Goal: Task Accomplishment & Management: Use online tool/utility

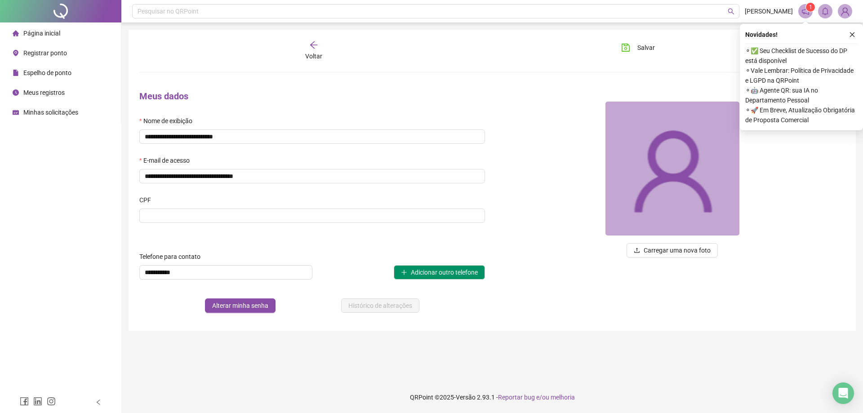
click at [44, 47] on div "Registrar ponto" at bounding box center [40, 53] width 54 height 18
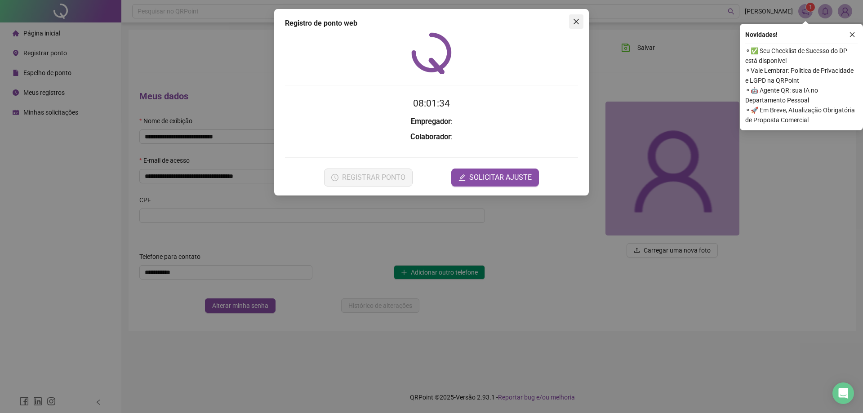
click at [574, 21] on icon "close" at bounding box center [576, 21] width 7 height 7
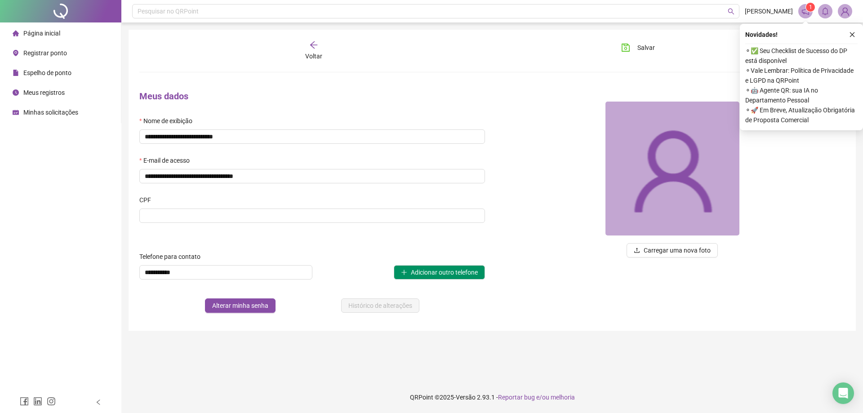
click at [35, 52] on span "Registrar ponto" at bounding box center [45, 52] width 44 height 7
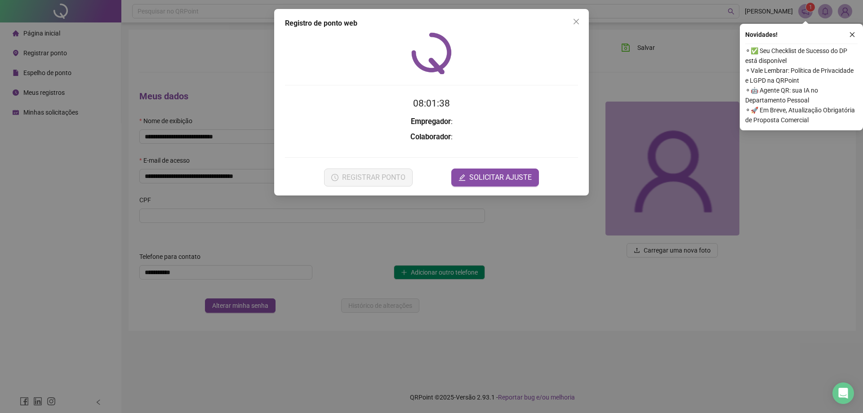
drag, startPoint x: 580, startPoint y: 21, endPoint x: 499, endPoint y: 34, distance: 82.4
click at [579, 21] on span "Close" at bounding box center [576, 21] width 14 height 7
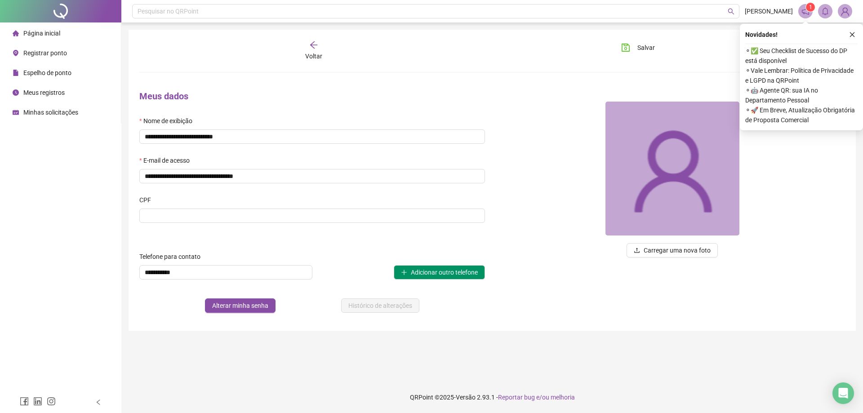
click at [38, 55] on span "Registrar ponto" at bounding box center [45, 52] width 44 height 7
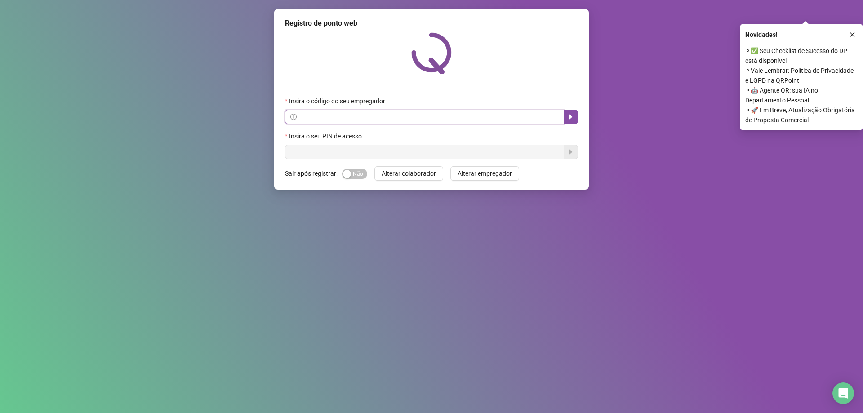
click at [383, 118] on input "text" at bounding box center [429, 117] width 260 height 10
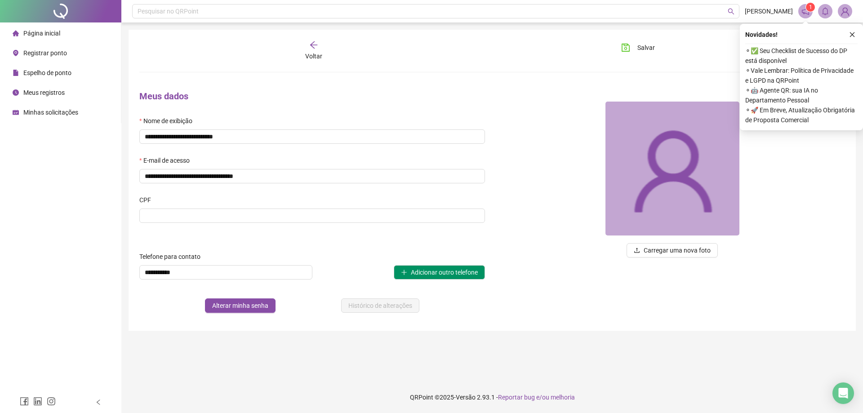
click at [45, 60] on div "Registrar ponto" at bounding box center [40, 53] width 54 height 18
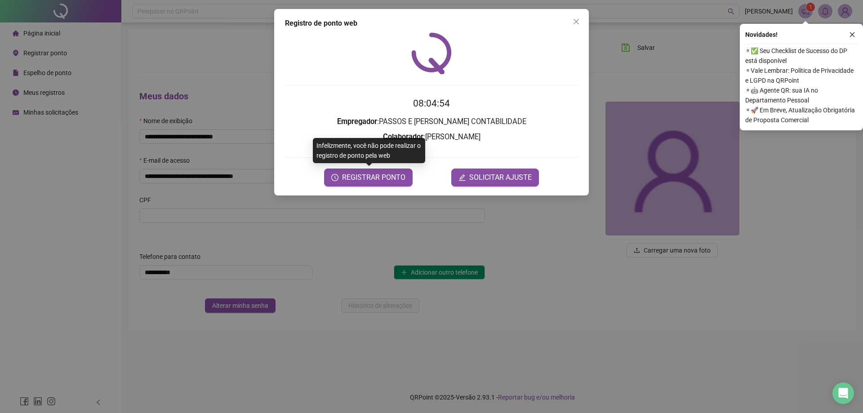
click at [398, 224] on div "Registro de ponto web 08:04:54 Empregador : [PERSON_NAME] E [PERSON_NAME] CONTA…" at bounding box center [431, 206] width 863 height 413
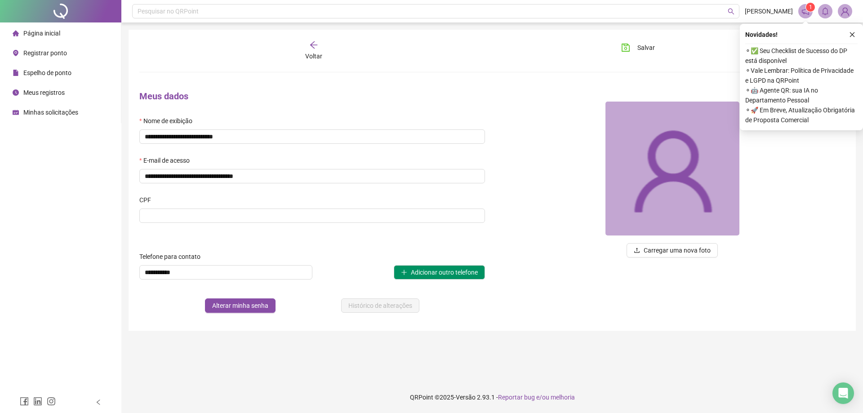
click at [58, 92] on span "Meus registros" at bounding box center [43, 92] width 41 height 7
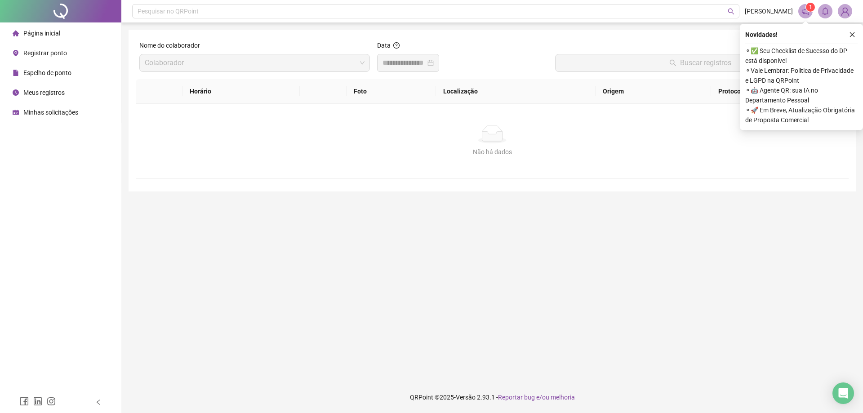
click at [402, 66] on input at bounding box center [404, 63] width 43 height 11
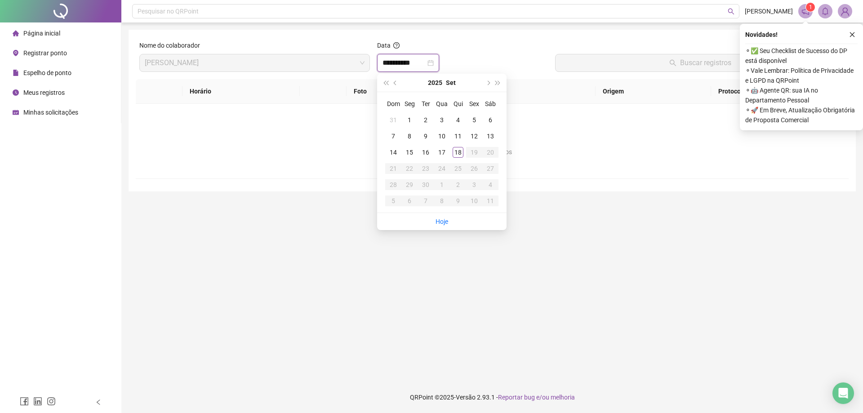
type input "**********"
drag, startPoint x: 443, startPoint y: 221, endPoint x: 581, endPoint y: 128, distance: 166.1
click at [443, 221] on link "Hoje" at bounding box center [442, 221] width 13 height 7
type input "**********"
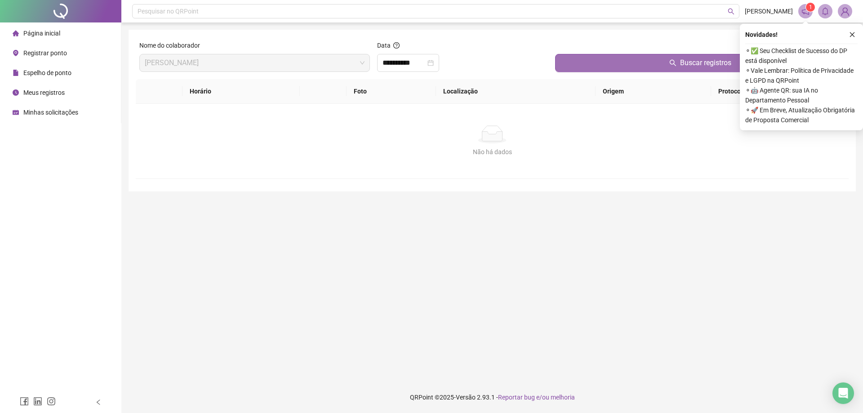
click at [612, 69] on button "Buscar registros" at bounding box center [700, 63] width 290 height 18
